Goal: Task Accomplishment & Management: Manage account settings

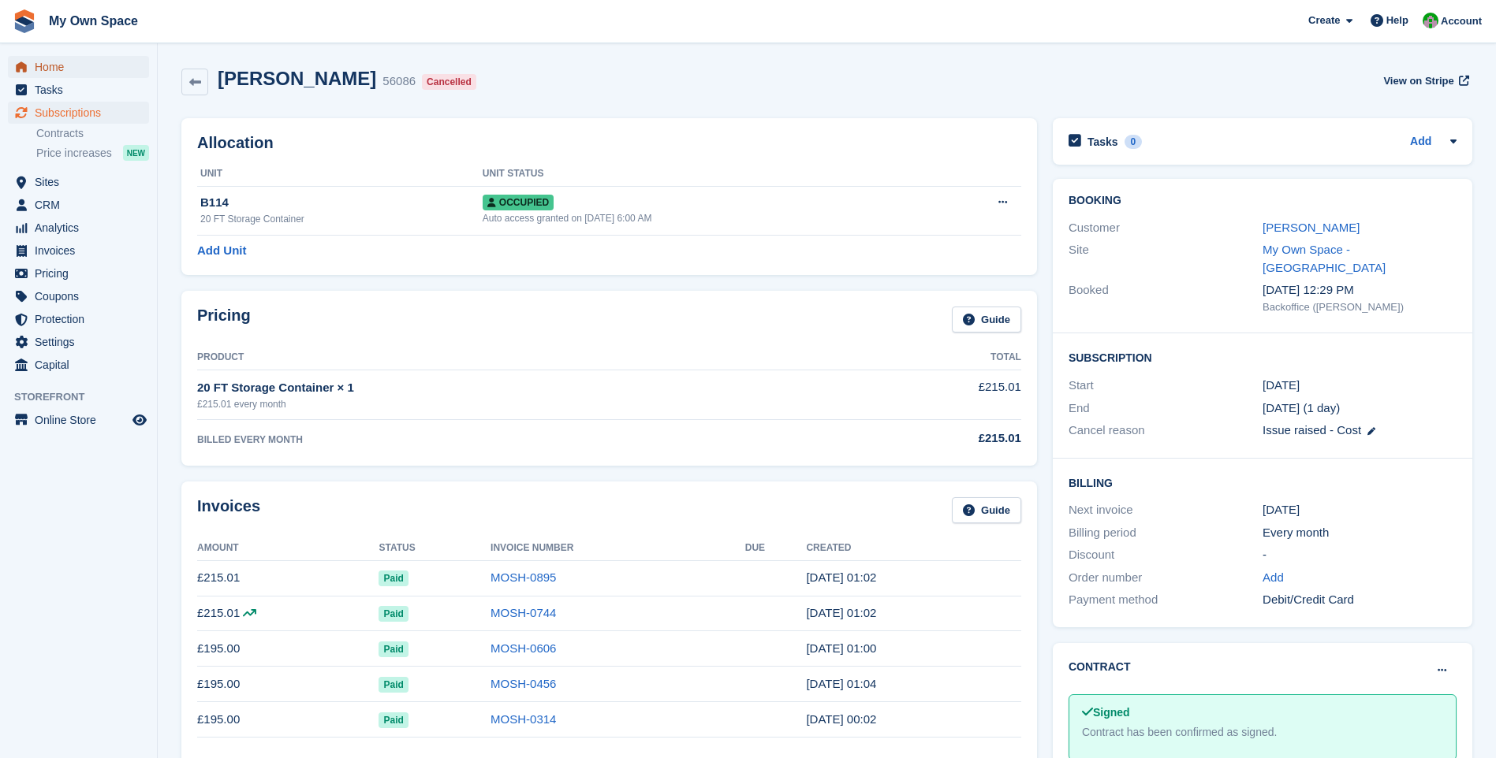
click at [83, 68] on span "Home" at bounding box center [82, 67] width 95 height 22
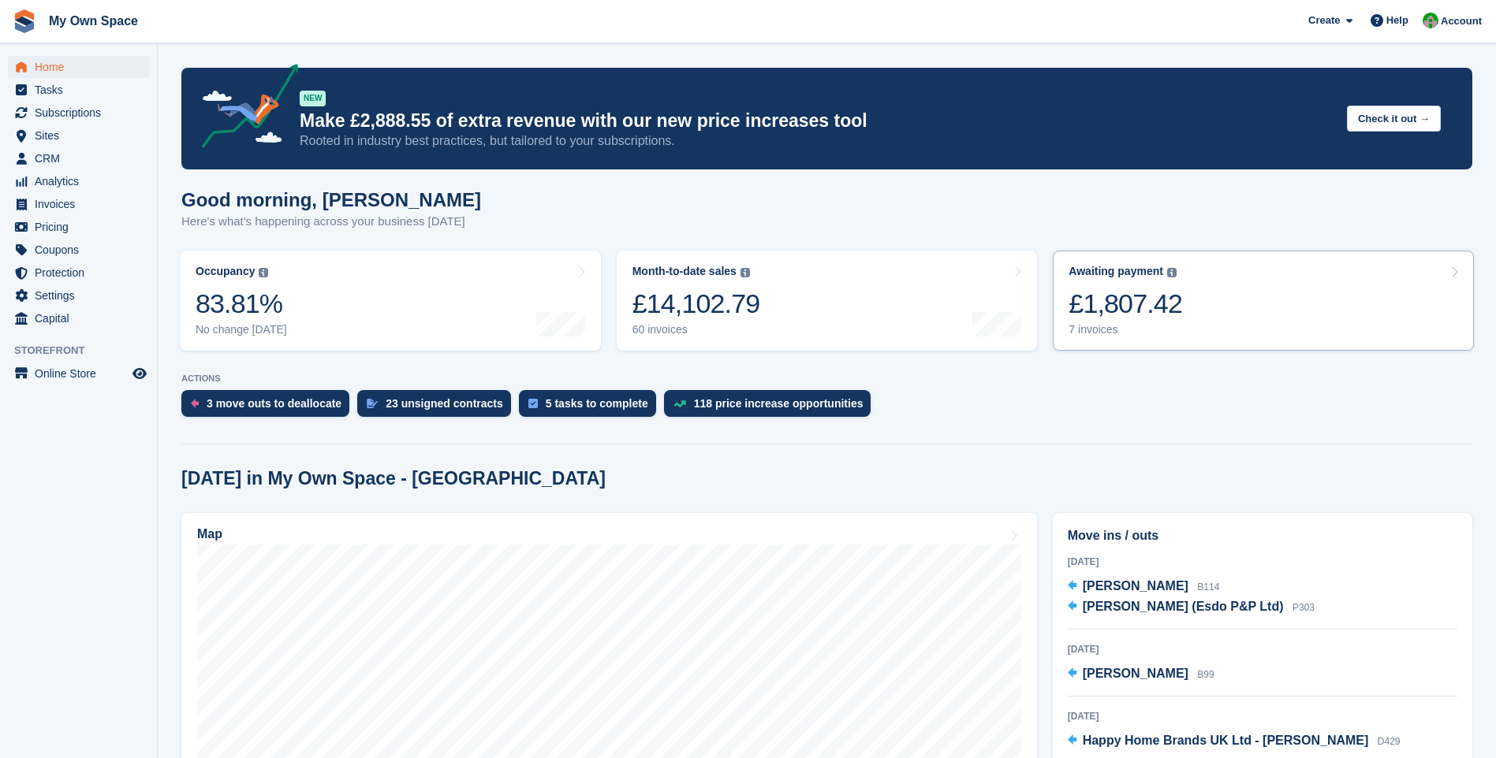
click at [1095, 330] on div "7 invoices" at bounding box center [1125, 329] width 114 height 13
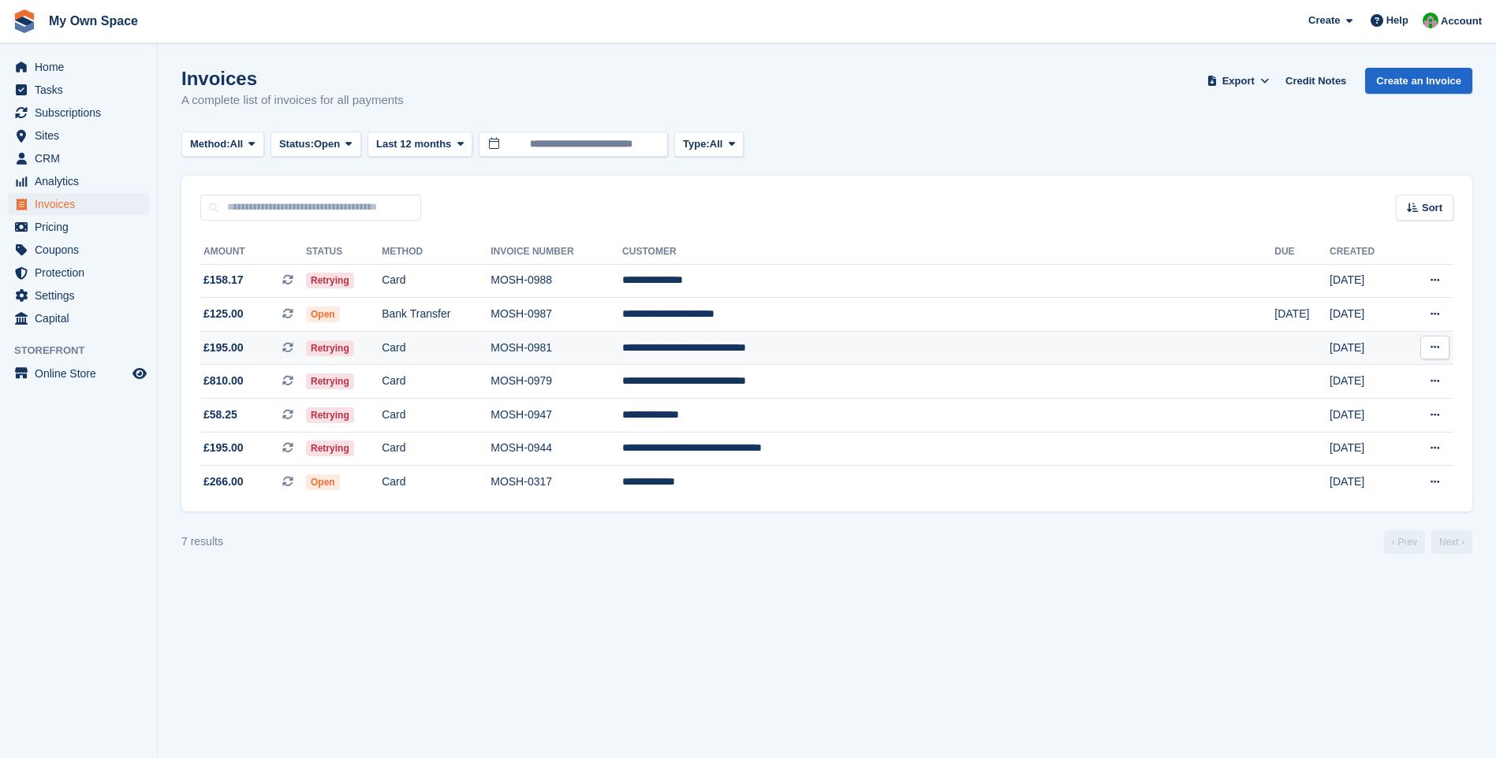
click at [382, 352] on td "Retrying" at bounding box center [344, 348] width 76 height 34
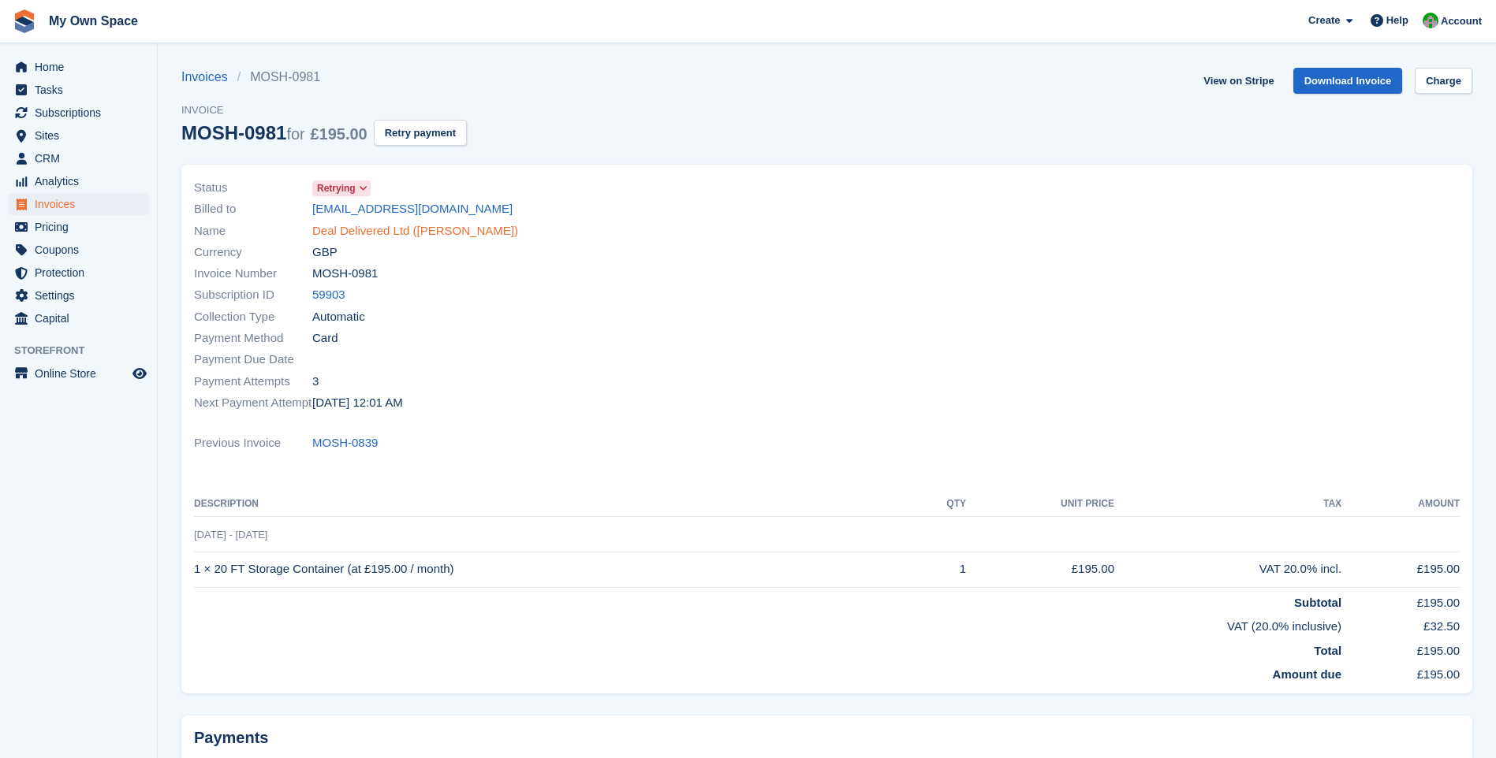
click at [362, 232] on link "Deal Delivered Ltd (Pav Kapoor)" at bounding box center [415, 231] width 206 height 18
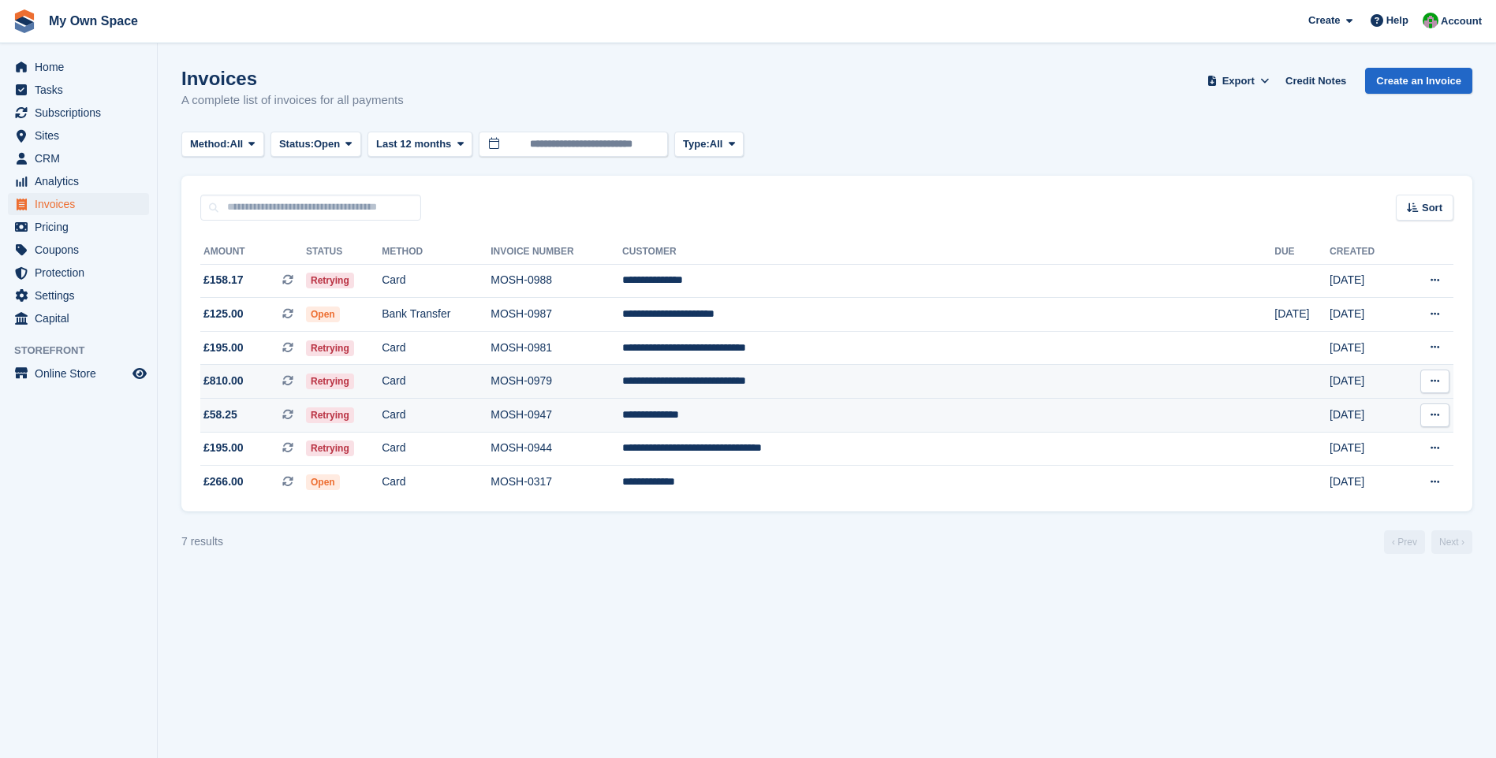
click at [475, 416] on td "Card" at bounding box center [436, 416] width 109 height 34
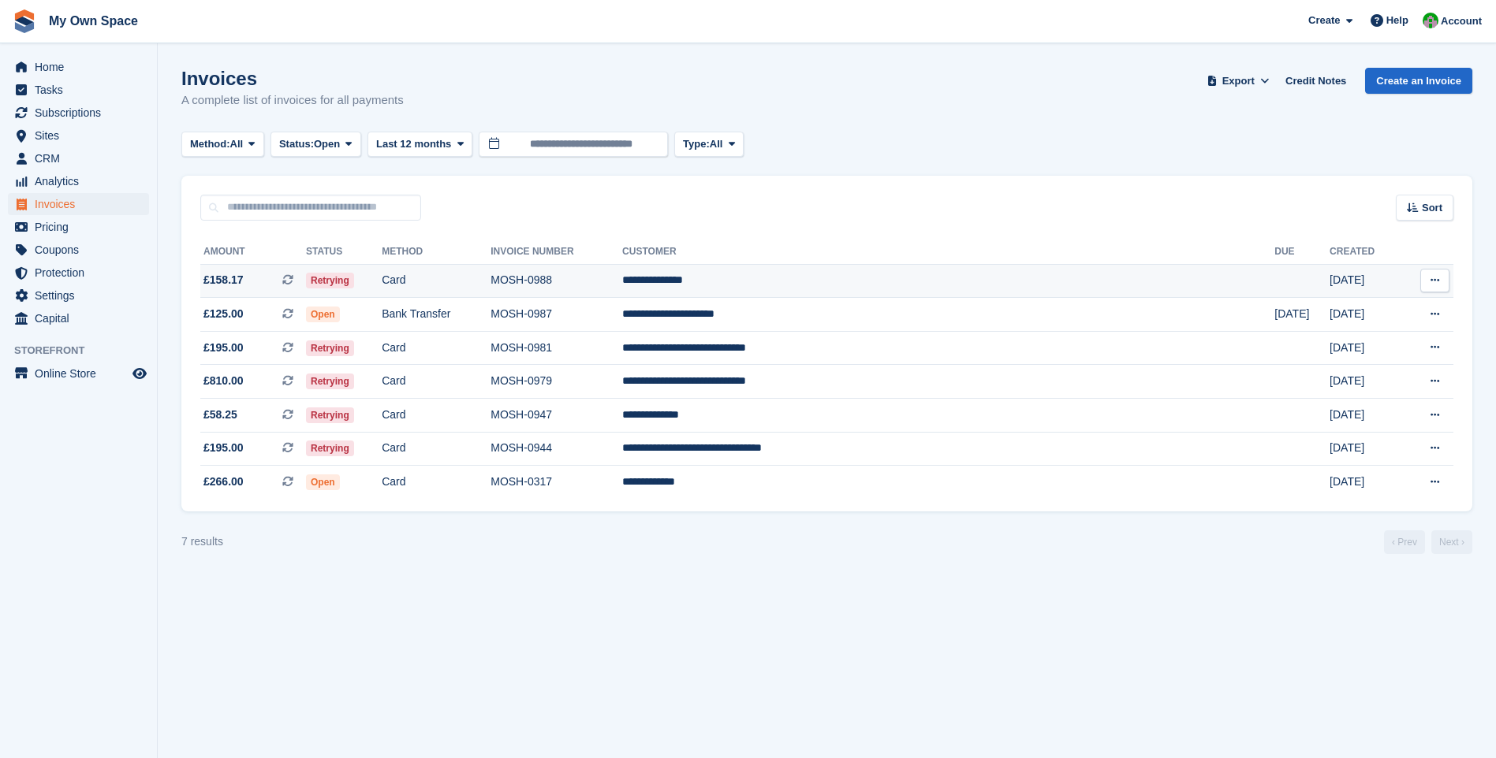
click at [622, 288] on td "MOSH-0988" at bounding box center [556, 281] width 132 height 34
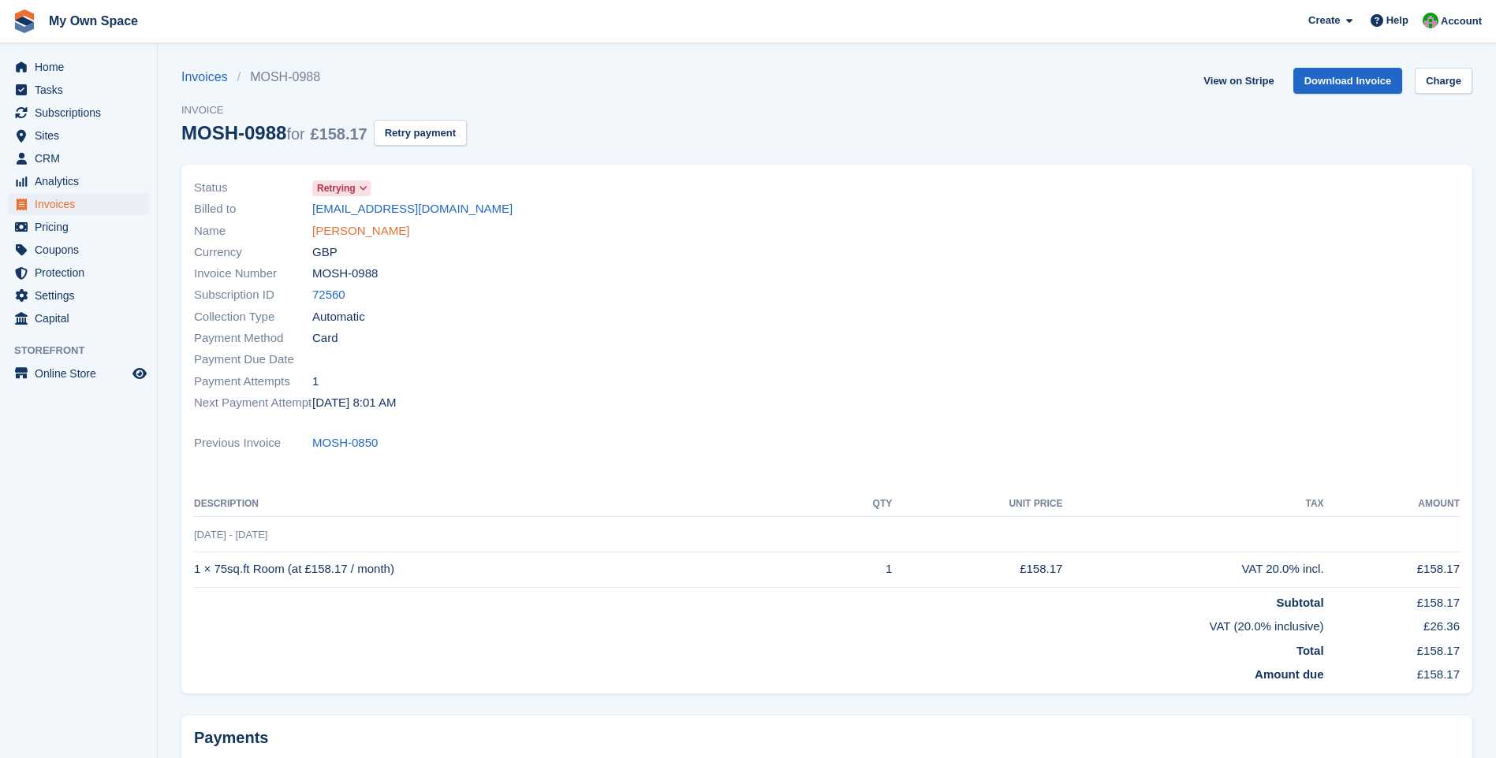
click at [342, 235] on link "[PERSON_NAME]" at bounding box center [360, 231] width 97 height 18
click at [349, 239] on link "[PERSON_NAME]" at bounding box center [360, 231] width 97 height 18
click at [65, 84] on span "Tasks" at bounding box center [82, 90] width 95 height 22
